Goal: Navigation & Orientation: Find specific page/section

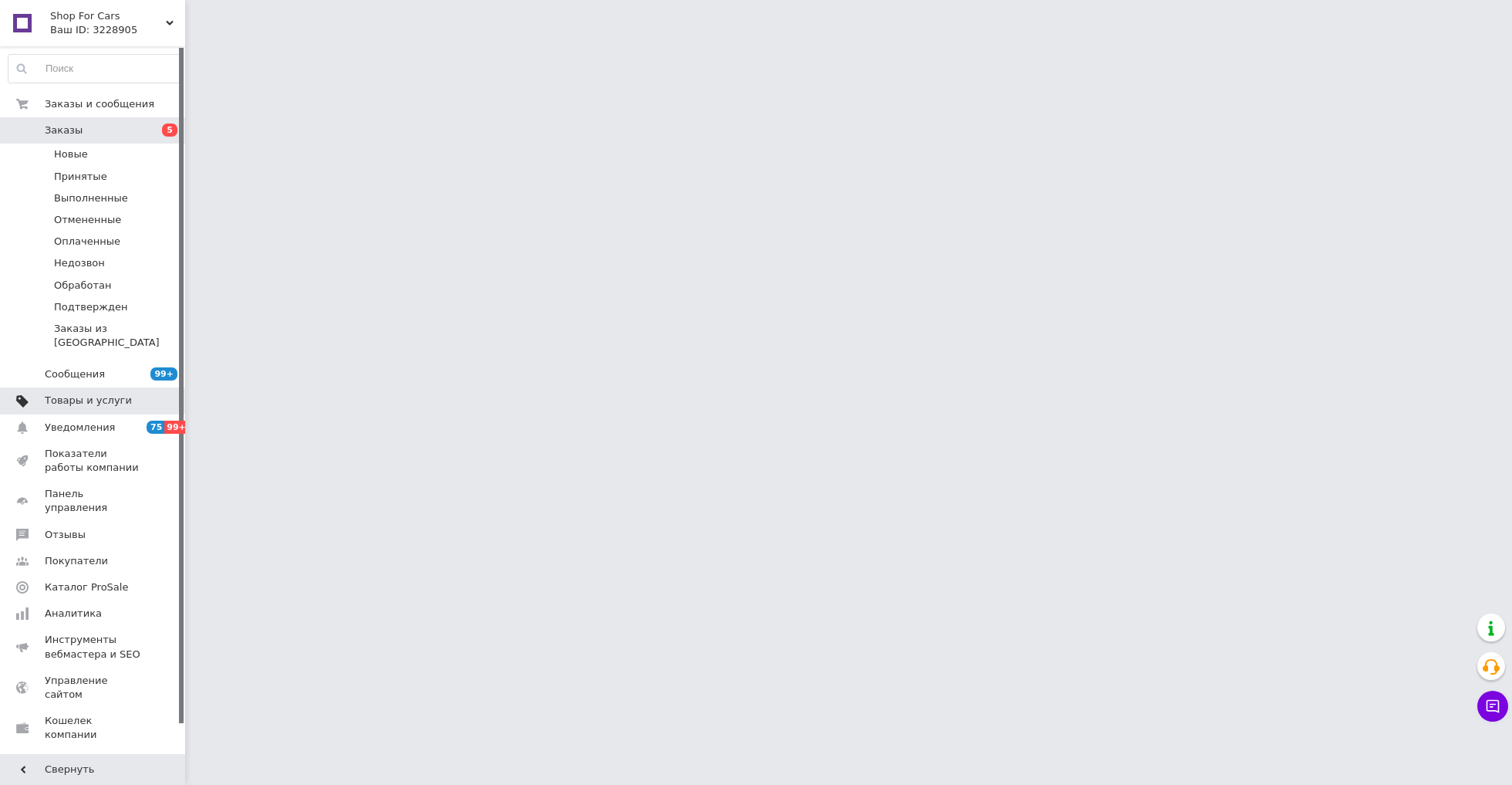
click at [81, 394] on span "Товары и услуги" at bounding box center [88, 401] width 87 height 14
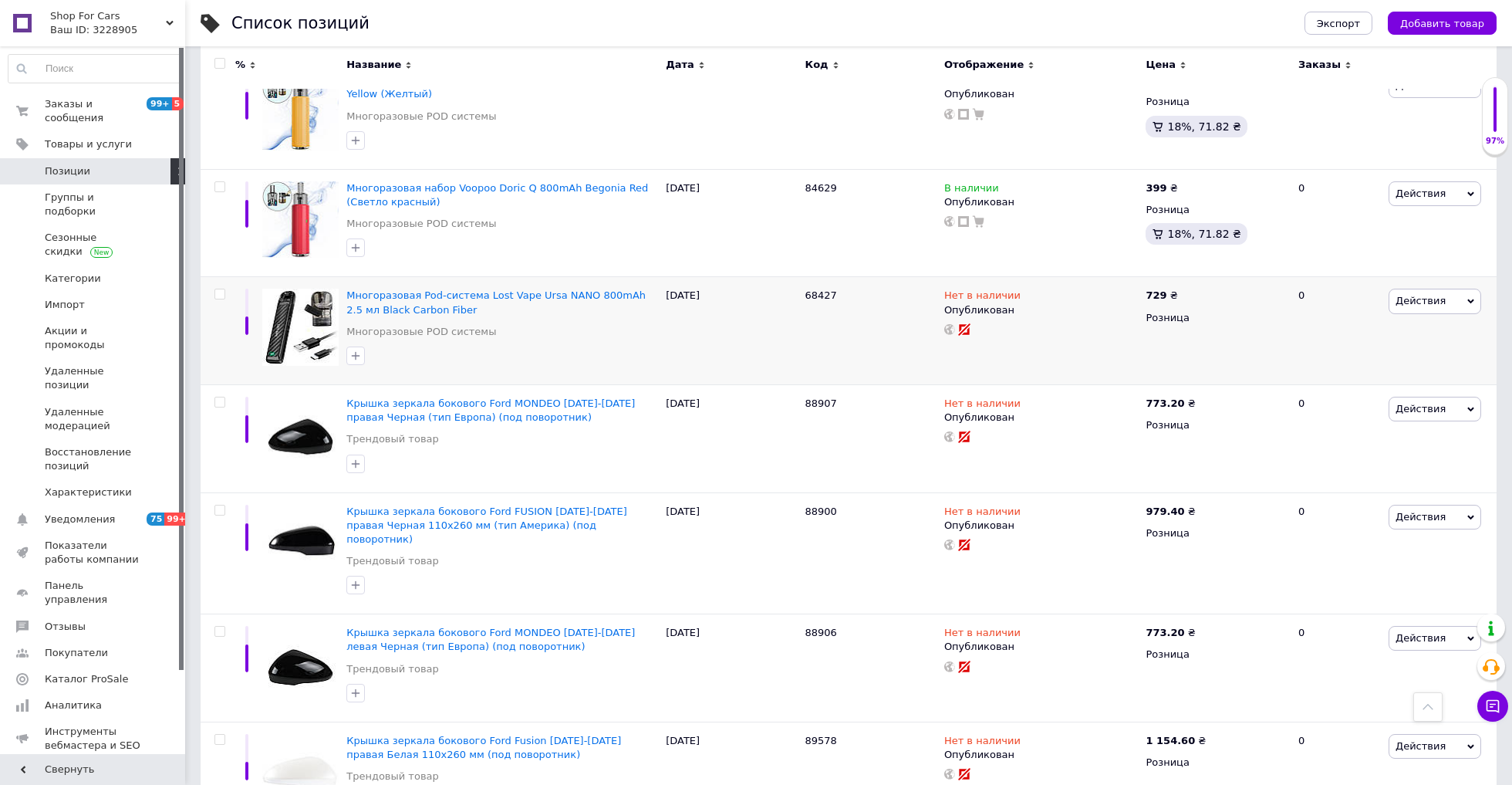
scroll to position [3537, 0]
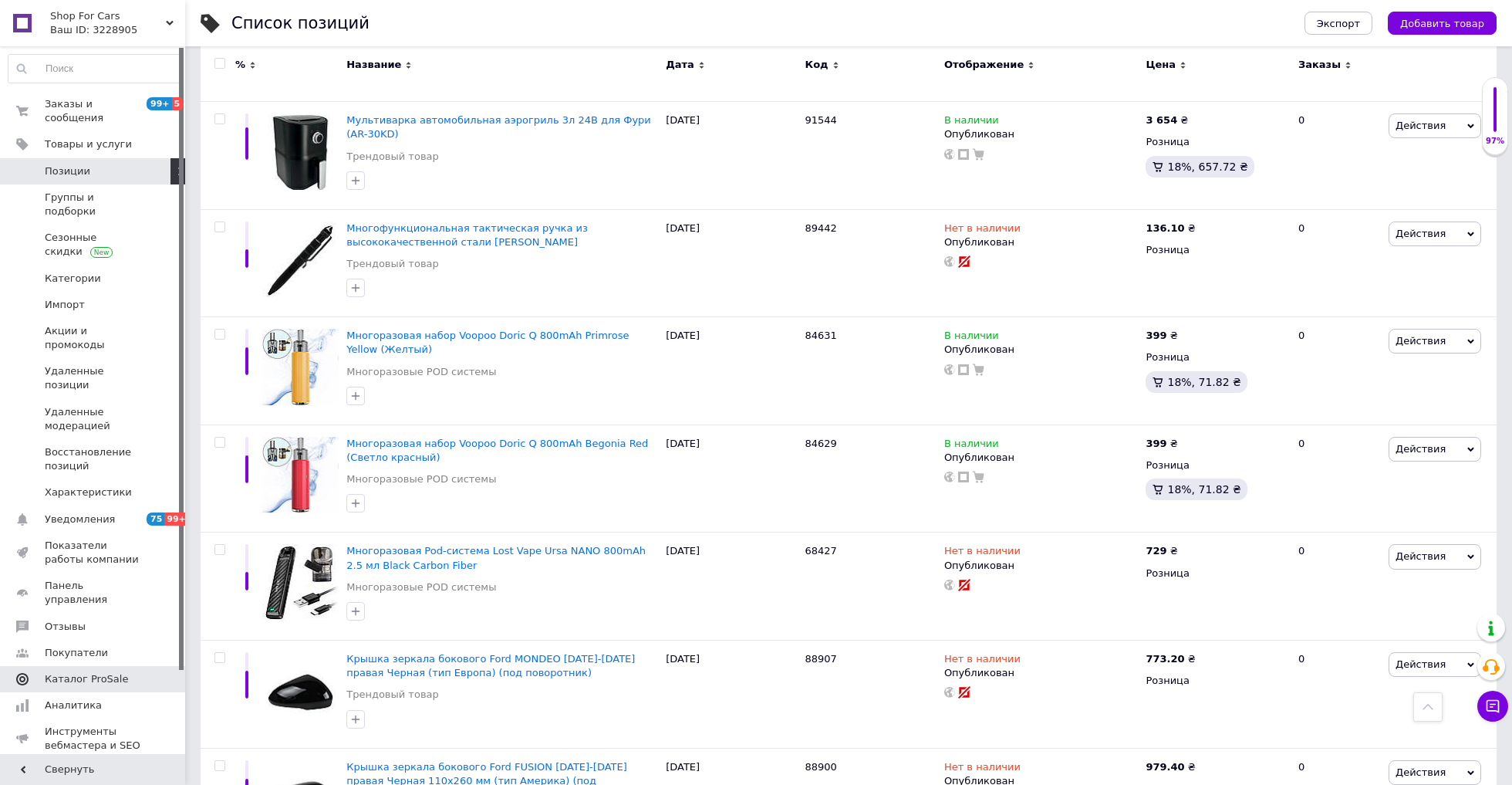
click at [99, 666] on link "Каталог ProSale" at bounding box center [95, 679] width 190 height 27
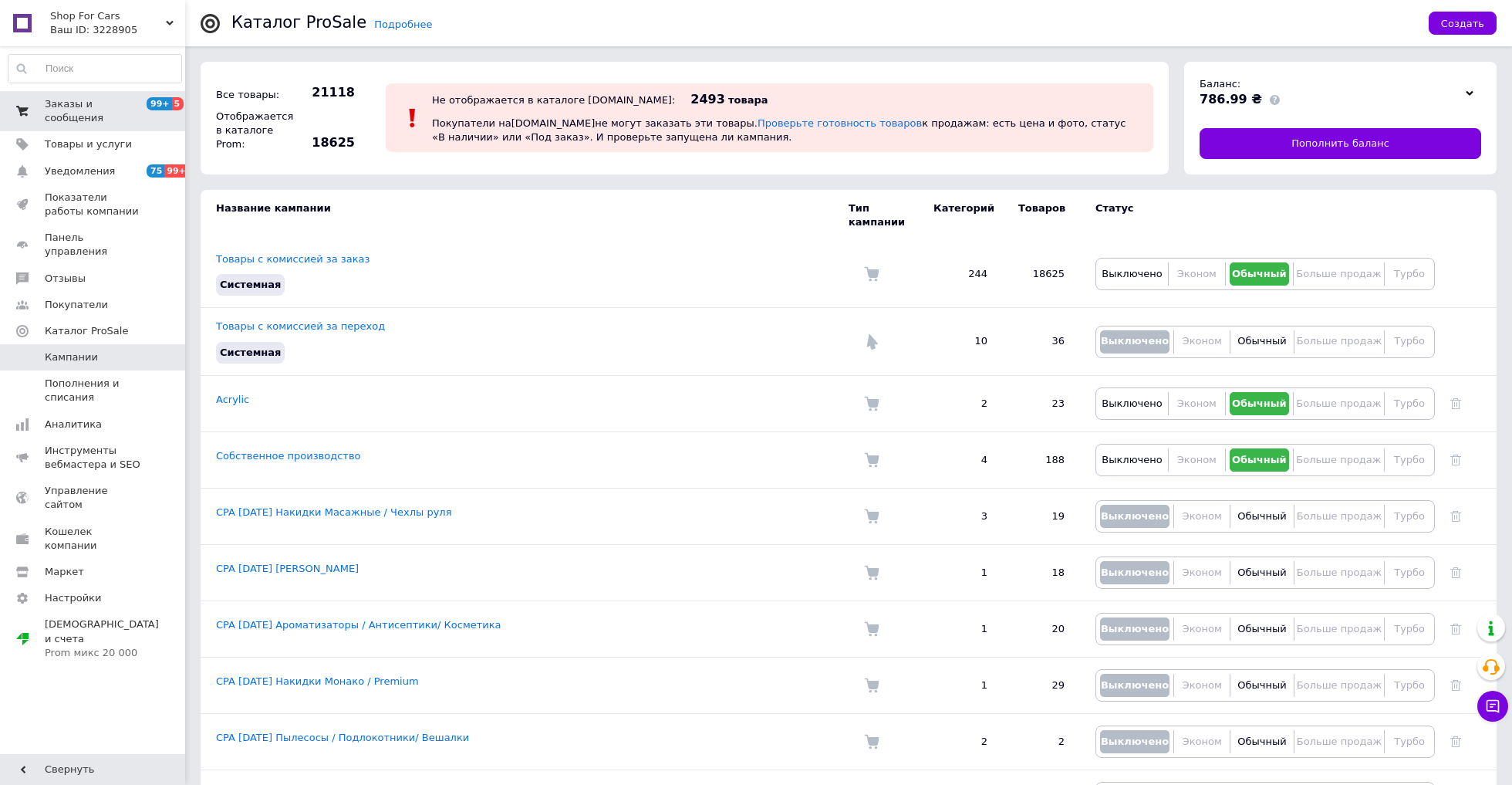
click at [99, 112] on span "Заказы и сообщения" at bounding box center [93, 111] width 98 height 28
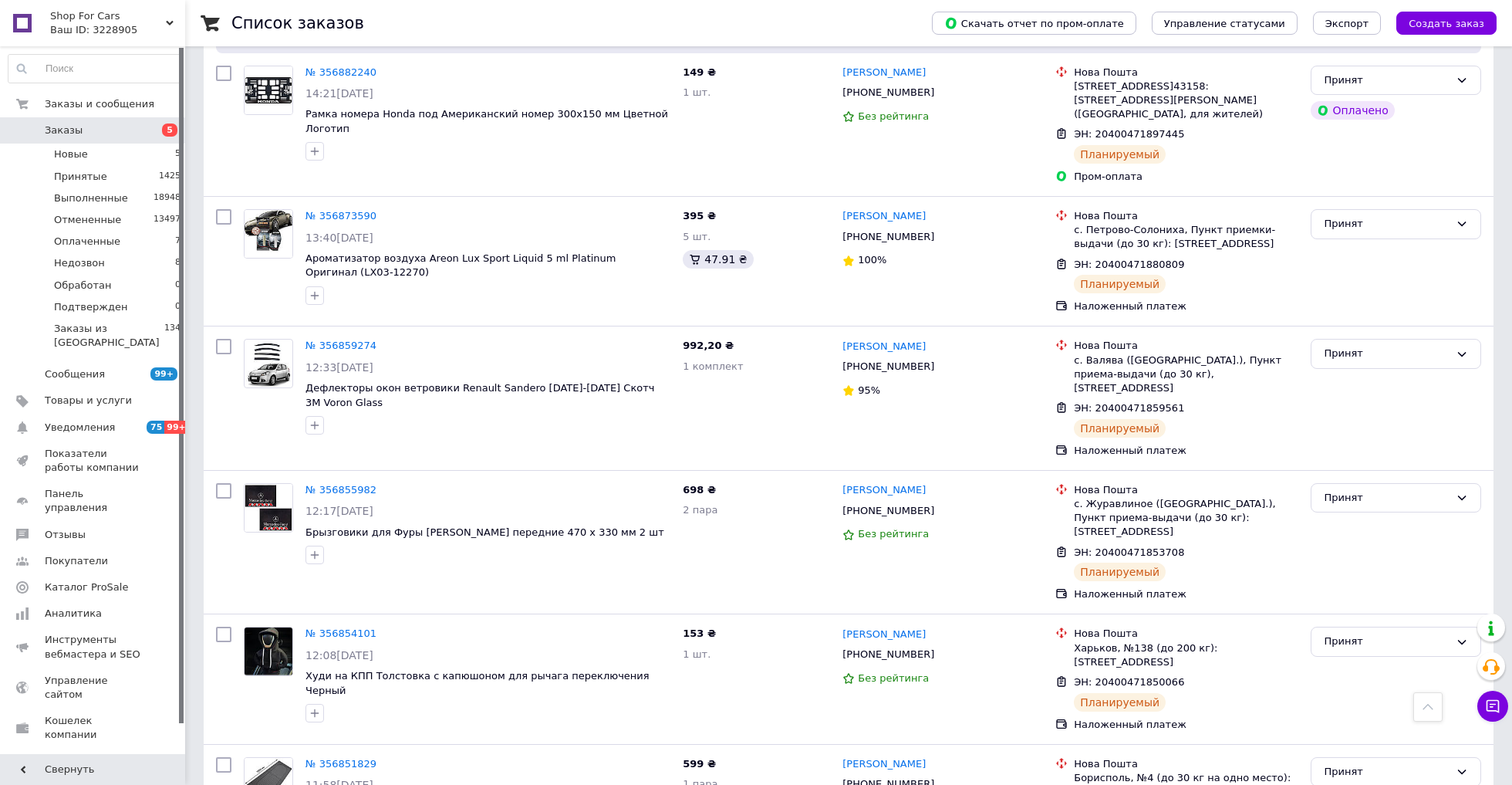
scroll to position [733, 0]
